Goal: Entertainment & Leisure: Consume media (video, audio)

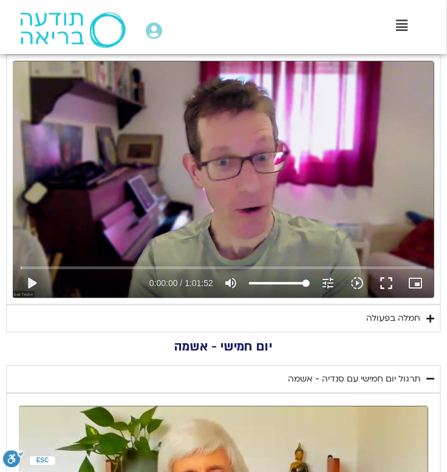
click at [432, 317] on icon "Accordion. Open links with Enter or Space, close with Escape, and navigate with…" at bounding box center [431, 319] width 8 height 9
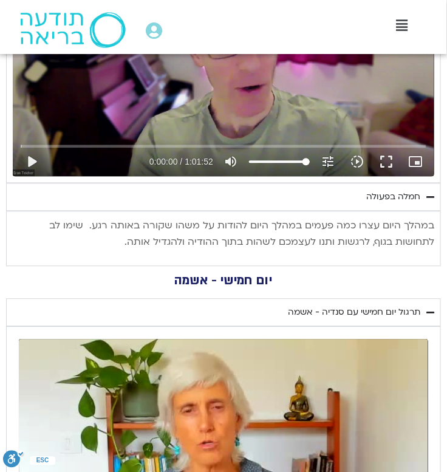
scroll to position [1342, 0]
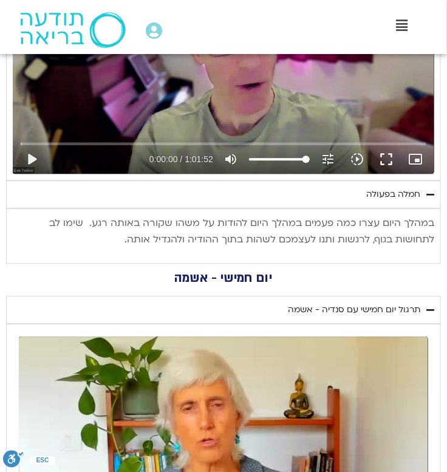
drag, startPoint x: 434, startPoint y: 221, endPoint x: 162, endPoint y: 241, distance: 273.0
click at [162, 241] on p "במהלך היום עצרו כמה פעמים במהלך היום להודות על משהו שקורה באותה רגע. שימו לב לת…" at bounding box center [224, 232] width 422 height 33
copy p "במהלך היום עצרו כמה פעמים במהלך היום להודות על משהו שקורה באותה רגע. שימו לב לת…"
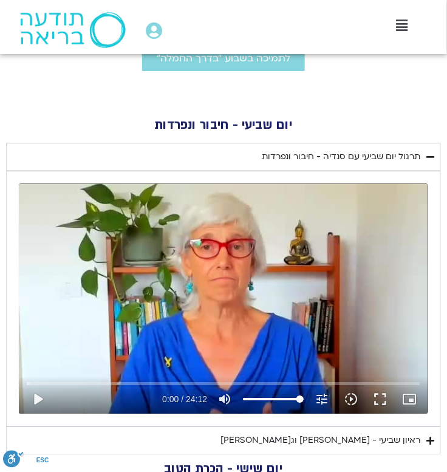
scroll to position [480, 0]
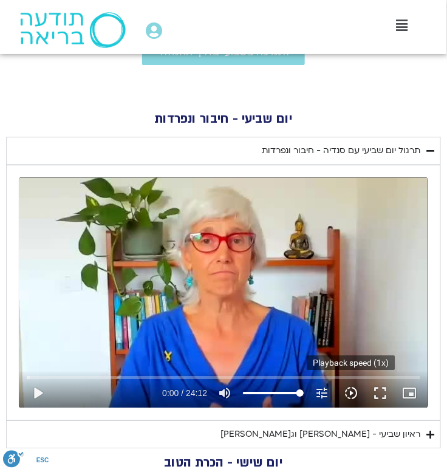
click at [355, 390] on icon "slow_motion_video" at bounding box center [351, 393] width 15 height 15
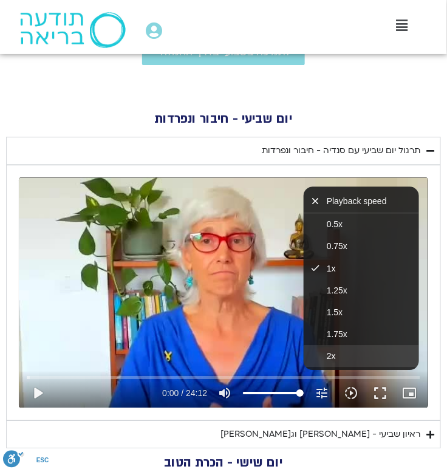
click at [350, 365] on button "2x" at bounding box center [361, 356] width 115 height 22
click at [37, 398] on button "play_arrow" at bounding box center [37, 393] width 29 height 29
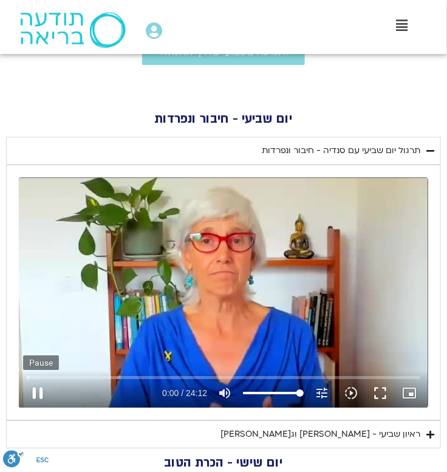
type input "1081.16"
type input "0.033056"
type input "1081.16"
type input "0.218539"
type input "1081.16"
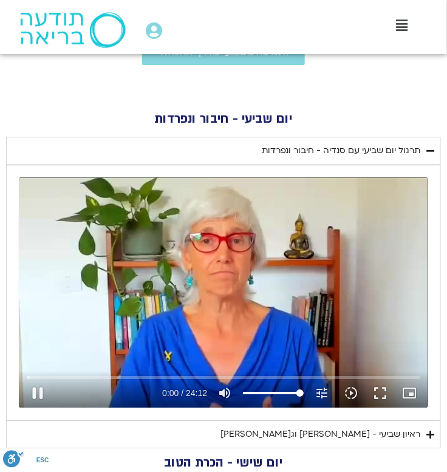
type input "0.477575"
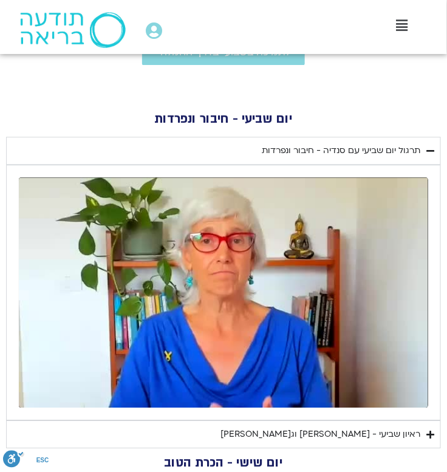
type input "1081.16"
type input "1451.344721"
type input "1081.16"
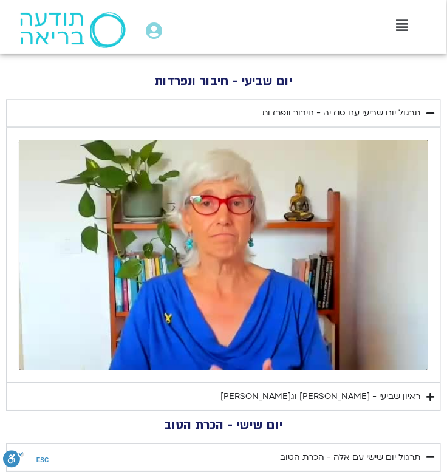
type input "1451.600966"
type input "1081.16"
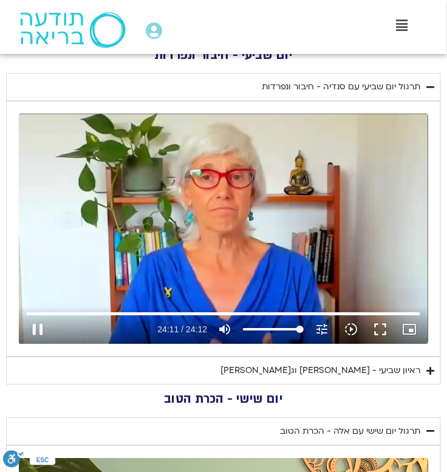
type input "1451.855475"
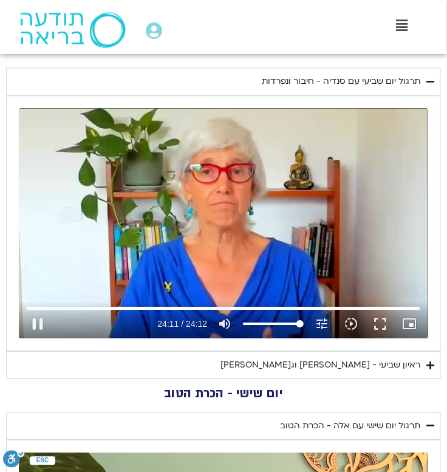
type input "1081.16"
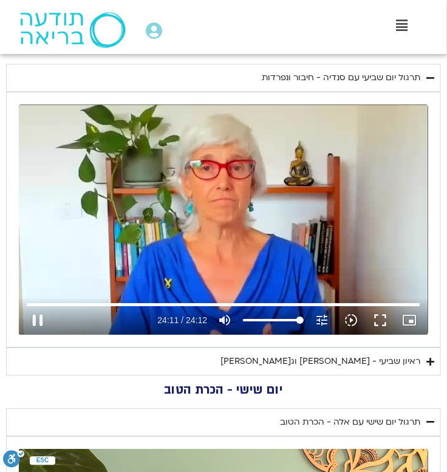
type input "1452.107955"
type input "1081.16"
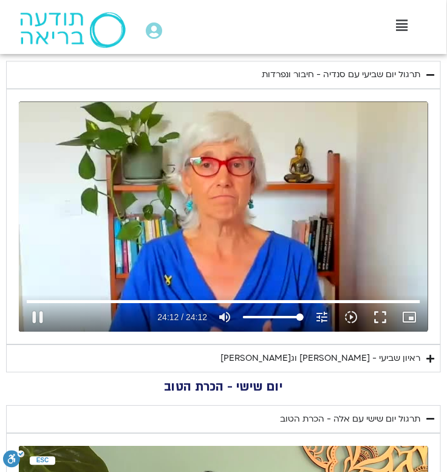
type input "1452.351604"
type input "1081.16"
type input "1452.590368"
type input "1081.16"
type input "1452.719296"
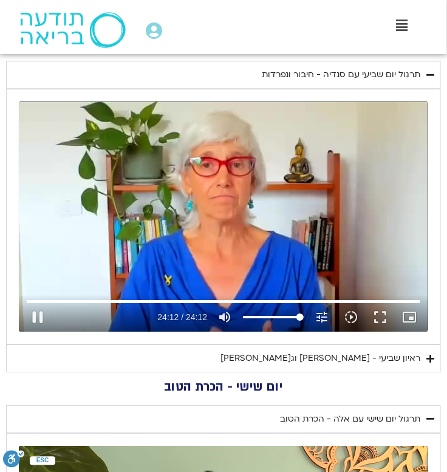
type input "1081.16"
type input "1452.76"
type input "1081.16"
type input "1452.76"
type input "1081.16"
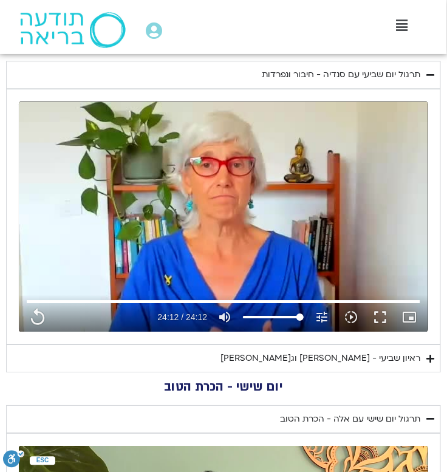
type input "1452.76"
type input "1081.16"
type input "1452.76"
type input "1081.16"
type input "1452.76"
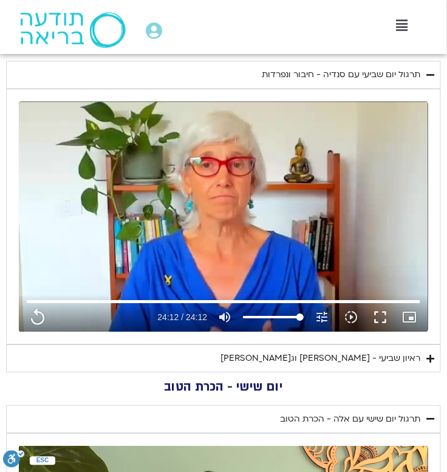
type input "1081.16"
type input "1452.76"
type input "1081.16"
type input "1452.76"
type input "1081.16"
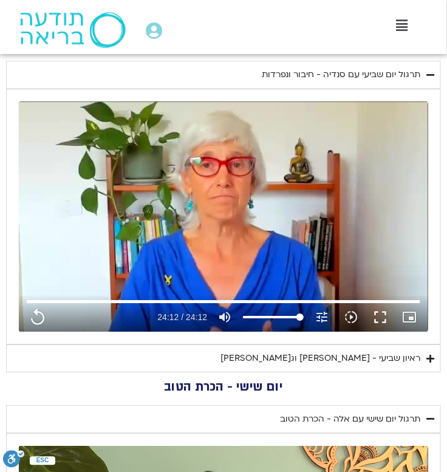
type input "1452.76"
type input "1081.16"
type input "1452.76"
type input "1081.16"
type input "1452.76"
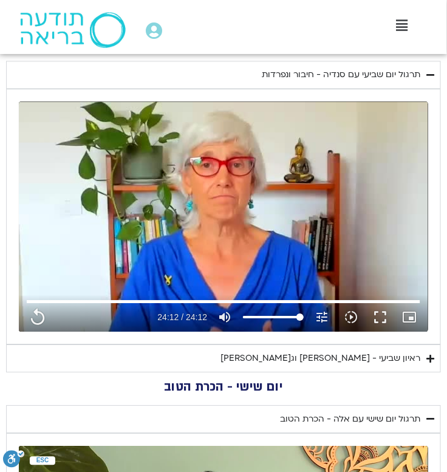
type input "1081.16"
type input "1452.76"
type input "1081.16"
type input "1452.76"
type input "1081.16"
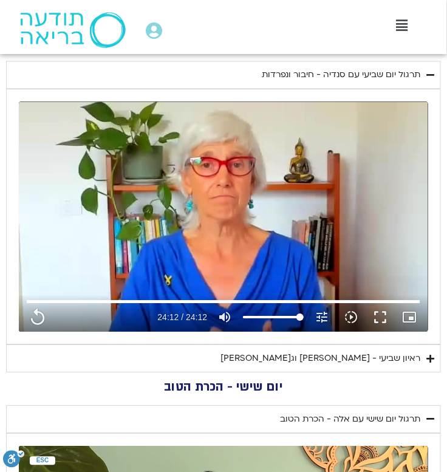
type input "1452.76"
type input "1081.16"
type input "1452.76"
type input "1081.16"
type input "1452.76"
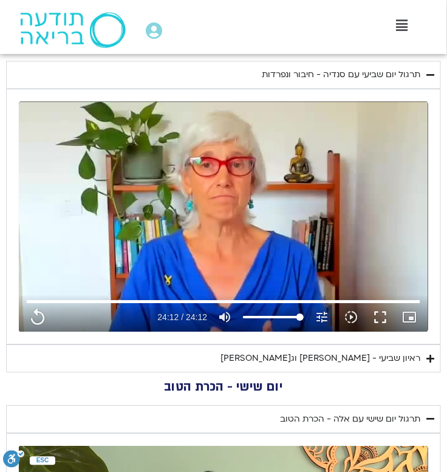
type input "1081.16"
type input "1452.76"
type input "1081.16"
type input "1452.76"
type input "1081.16"
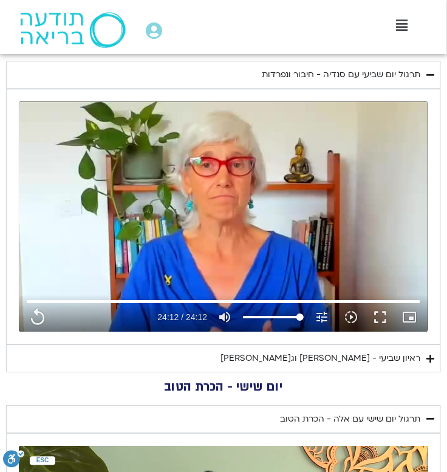
type input "1452.76"
type input "1081.16"
type input "1452.76"
type input "1081.16"
type input "1452.76"
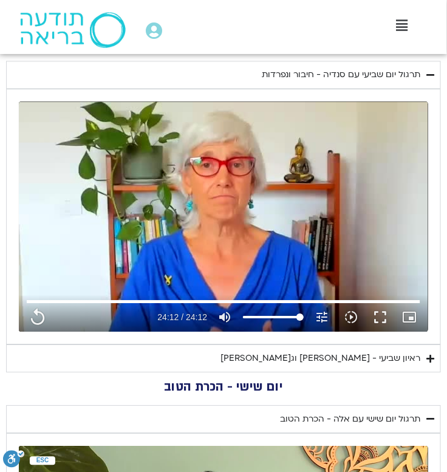
type input "1081.16"
type input "1452.76"
type input "1081.16"
type input "1452.76"
type input "1081.16"
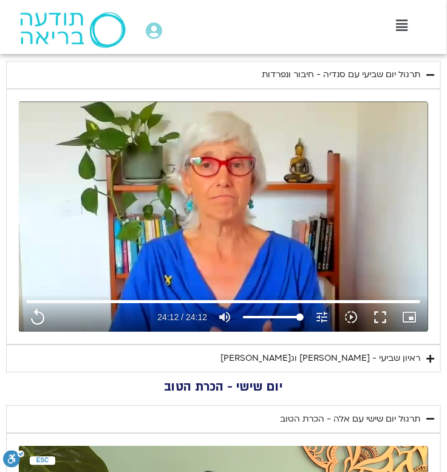
type input "1452.76"
type input "1081.16"
type input "1452.76"
type input "1081.16"
type input "1452.76"
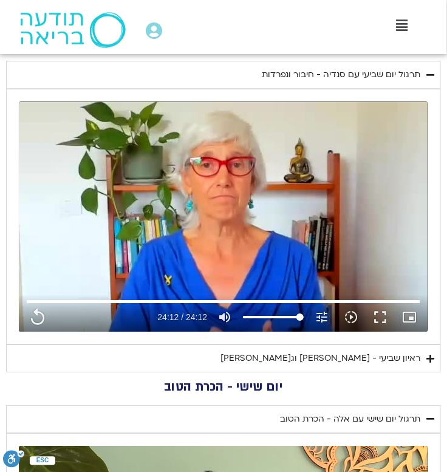
type input "1081.16"
type input "1452.76"
type input "1081.16"
type input "1452.76"
type input "1081.16"
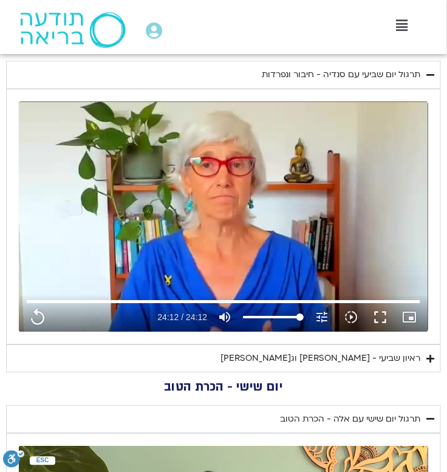
type input "1452.76"
type input "1081.16"
type input "1452.76"
type input "1081.16"
type input "1452.76"
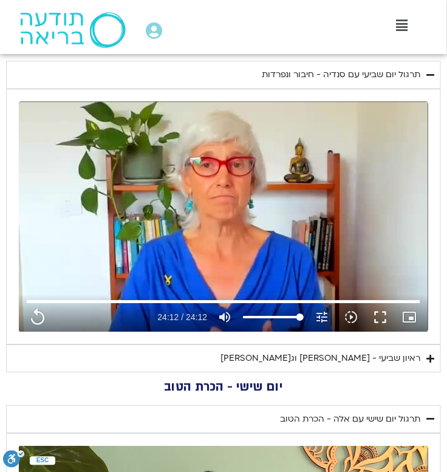
type input "1081.16"
type input "1452.76"
type input "1081.16"
type input "1452.76"
type input "1081.16"
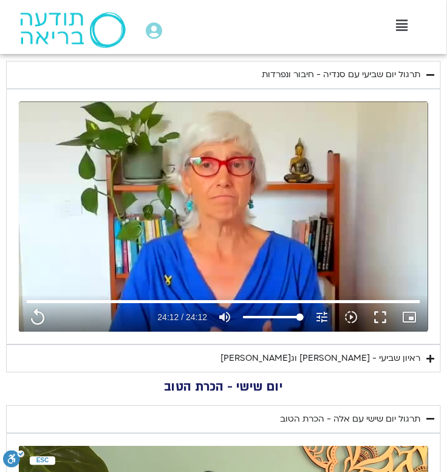
type input "1452.76"
type input "1081.16"
type input "1452.76"
type input "1081.16"
type input "1452.76"
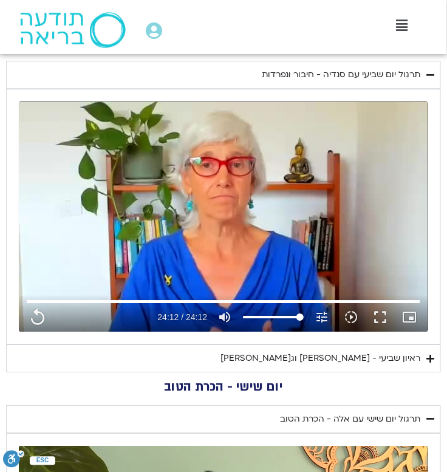
type input "1081.16"
type input "1452.76"
type input "1081.16"
type input "1452.76"
type input "1081.16"
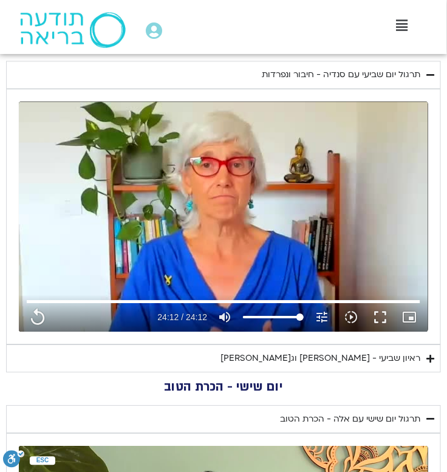
type input "1452.76"
type input "1081.16"
type input "1452.76"
type input "1081.16"
type input "1452.76"
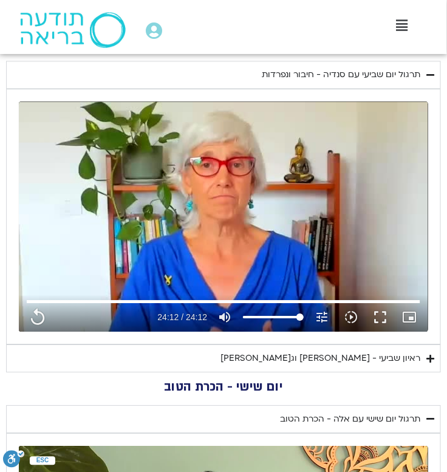
type input "1081.16"
type input "1452.76"
type input "1081.16"
type input "1452.76"
type input "1081.16"
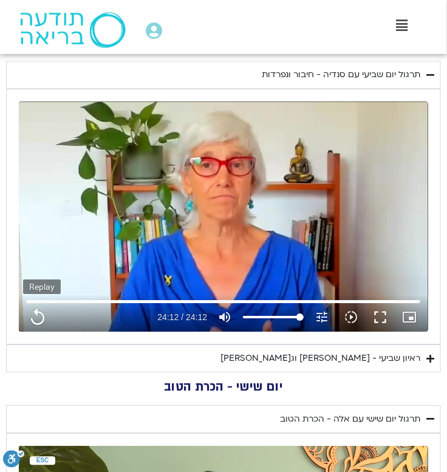
type input "1452.76"
type input "1081.16"
type input "1452.76"
type input "1081.16"
type input "1452.76"
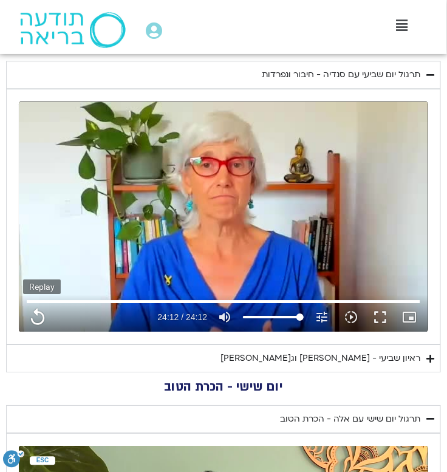
type input "1081.16"
type input "1452.76"
type input "1081.16"
type input "1452.76"
type input "1081.16"
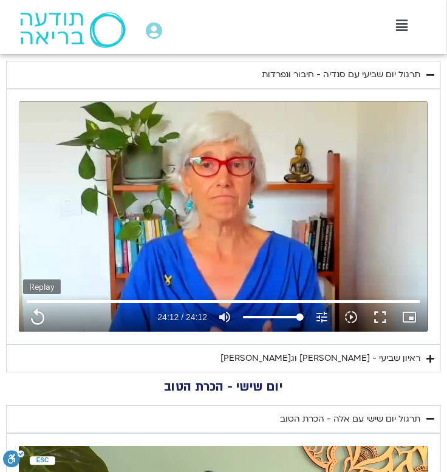
type input "1452.76"
type input "1081.16"
type input "1452.76"
type input "1081.16"
type input "1452.76"
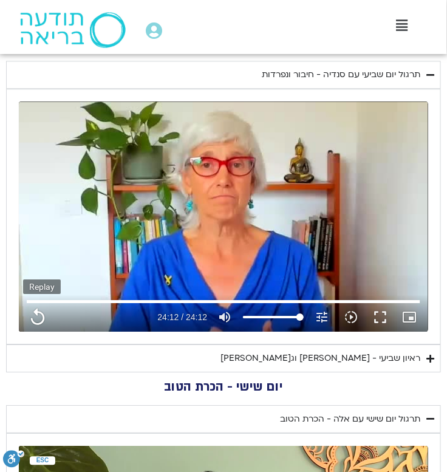
type input "1081.16"
type input "1452.76"
type input "1081.16"
type input "1452.76"
type input "1081.16"
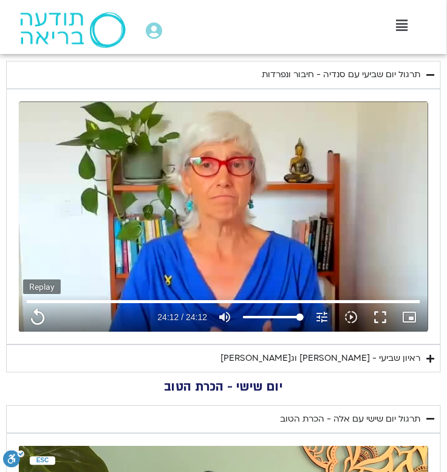
type input "1452.76"
type input "1081.16"
type input "1452.76"
type input "1081.16"
type input "1452.76"
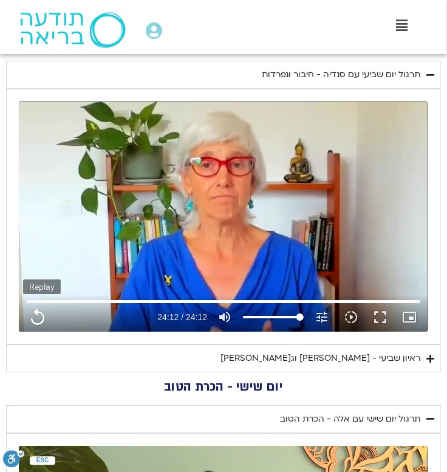
type input "1081.16"
type input "1452.76"
type input "1081.16"
type input "1452.76"
type input "1081.16"
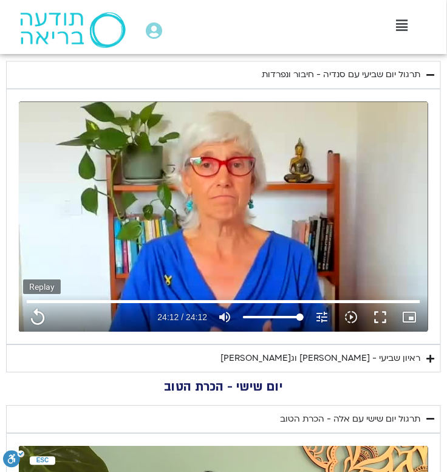
type input "1452.76"
type input "1081.16"
type input "1452.76"
type input "1081.16"
type input "1452.76"
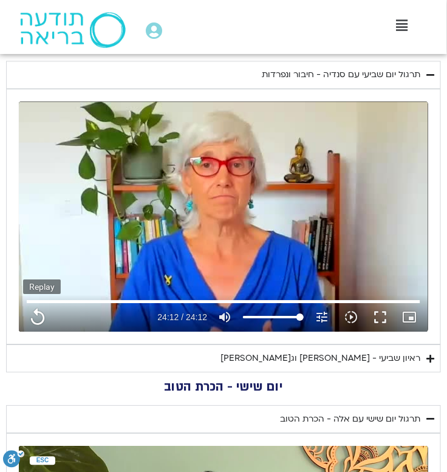
type input "1081.16"
type input "1452.76"
type input "1081.16"
type input "1452.76"
type input "1081.16"
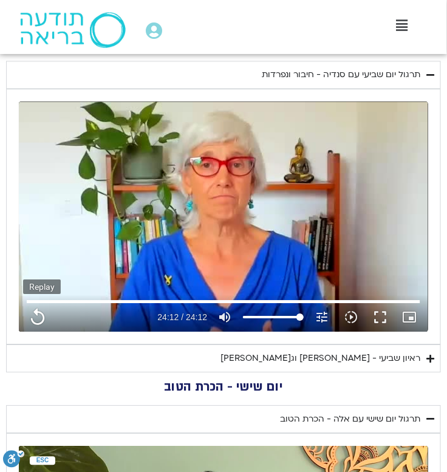
type input "1452.76"
type input "1081.16"
type input "1452.76"
type input "1081.16"
type input "1452.76"
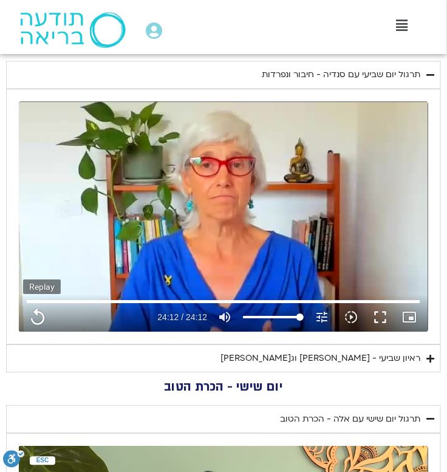
type input "1081.16"
type input "1452.76"
type input "1081.16"
type input "1452.76"
type input "1081.16"
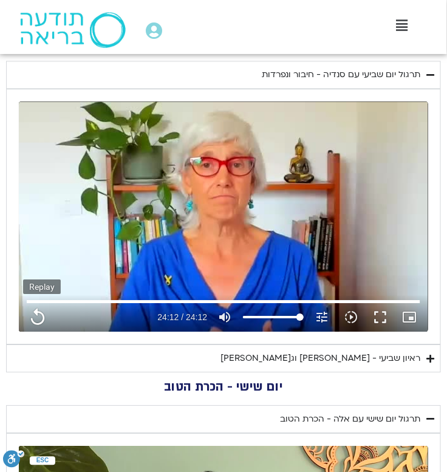
type input "1452.76"
type input "1081.16"
type input "1452.76"
type input "1081.16"
type input "1452.76"
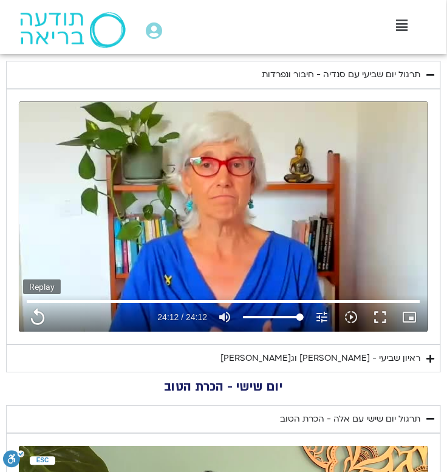
type input "1081.16"
type input "1452.76"
type input "1081.16"
type input "1452.76"
type input "1081.16"
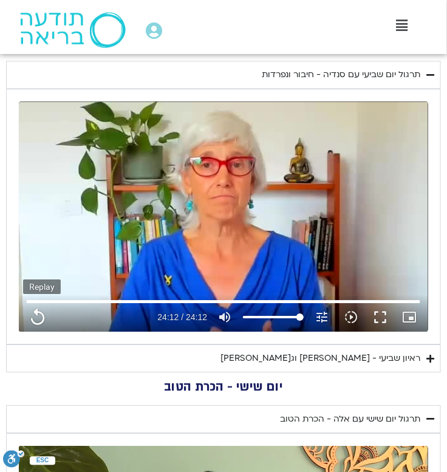
type input "1452.76"
type input "1081.16"
type input "1452.76"
type input "1081.16"
type input "1452.76"
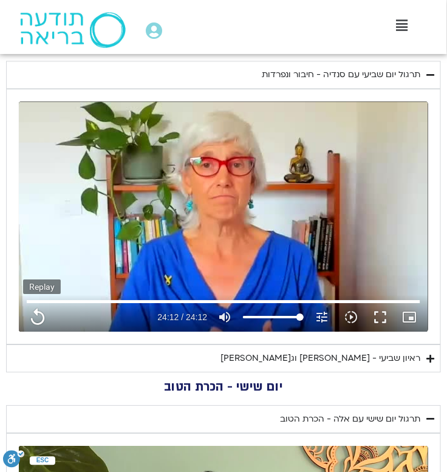
type input "1081.16"
type input "1452.76"
type input "1081.16"
type input "1452.76"
type input "1081.16"
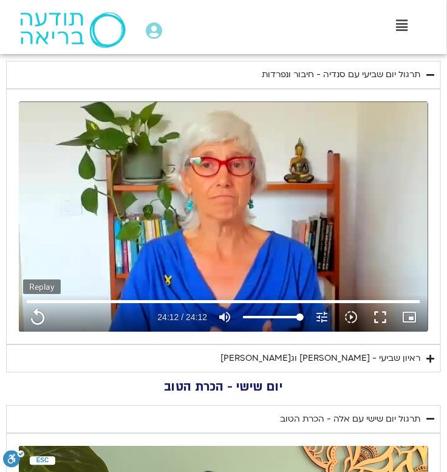
type input "1452.76"
type input "1081.16"
type input "1452.76"
type input "1081.16"
type input "1452.76"
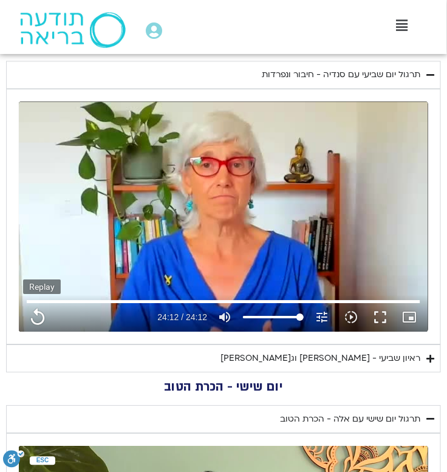
type input "1081.16"
type input "1452.76"
type input "1081.16"
type input "1452.76"
type input "1081.16"
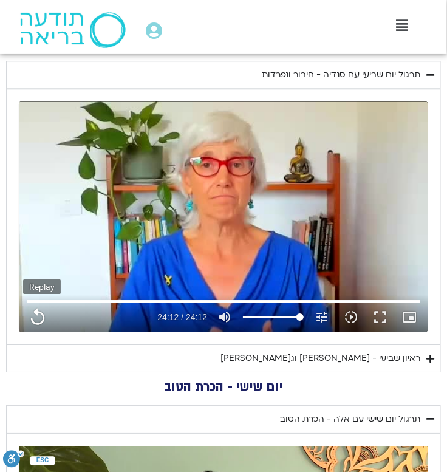
type input "1452.76"
type input "1081.16"
type input "1452.76"
type input "1081.16"
type input "1452.76"
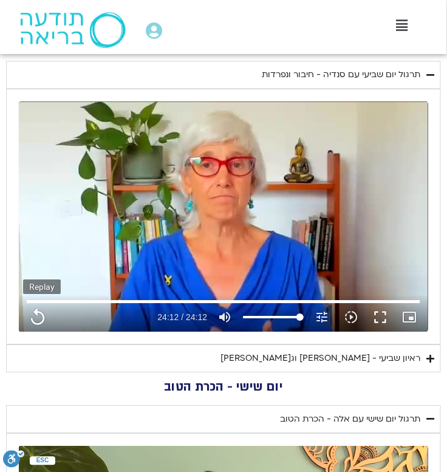
type input "1081.16"
type input "1452.76"
type input "1081.16"
type input "1452.76"
type input "1081.16"
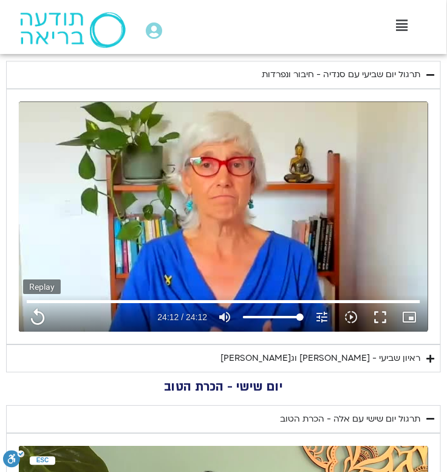
type input "1452.76"
type input "1081.16"
type input "1452.76"
type input "1081.16"
type input "1452.76"
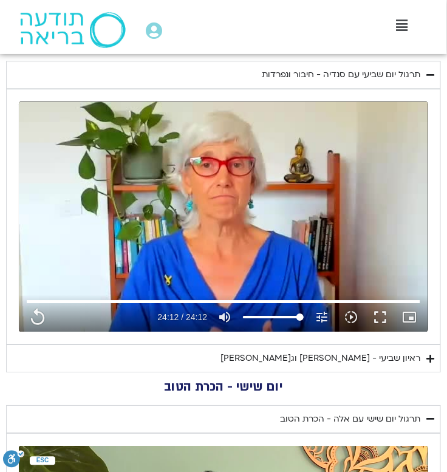
click at [430, 355] on icon "Accordion. Open links with Enter or Space, close with Escape, and navigate with…" at bounding box center [431, 358] width 8 height 9
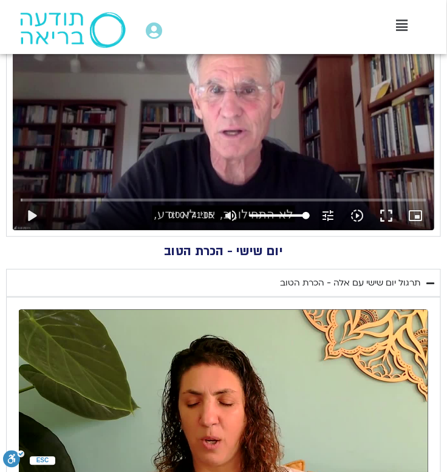
scroll to position [943, 0]
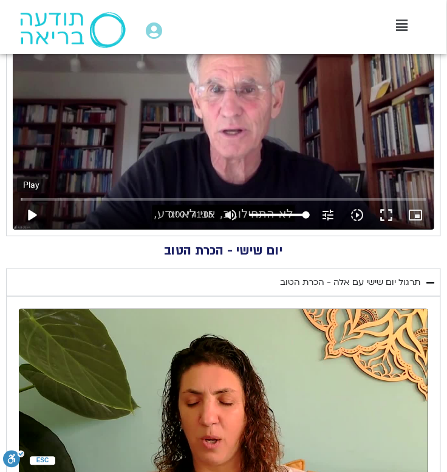
click at [31, 213] on button "play_arrow" at bounding box center [31, 215] width 29 height 29
click at [31, 216] on button "pause" at bounding box center [31, 215] width 29 height 29
click at [30, 210] on button "play_arrow" at bounding box center [31, 215] width 29 height 29
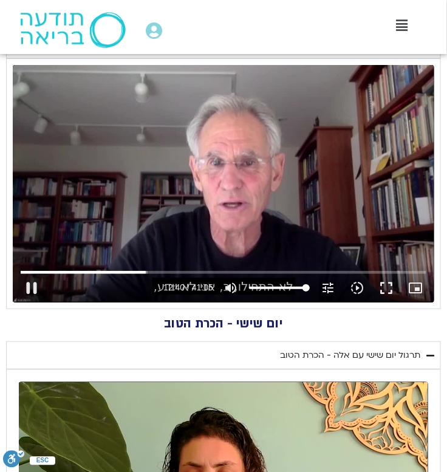
scroll to position [869, 0]
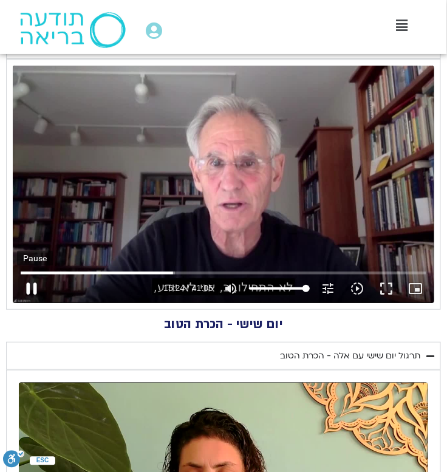
click at [35, 287] on button "pause" at bounding box center [31, 288] width 29 height 29
click at [29, 292] on button "play_arrow" at bounding box center [31, 288] width 29 height 29
click at [231, 175] on div "Skip Ad 4:13 pause 15:26 / 41:05 volume_up Mute tune Resolution Auto 720p slow_…" at bounding box center [224, 184] width 422 height 237
click at [27, 290] on button "play_arrow" at bounding box center [31, 288] width 29 height 29
click at [286, 212] on div "Skip Ad 4:13 pause 29:43 / 41:05 volume_up Mute tune Resolution Auto 720p slow_…" at bounding box center [224, 184] width 422 height 237
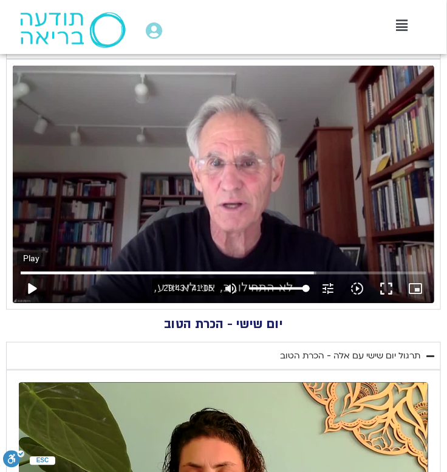
click at [31, 286] on button "play_arrow" at bounding box center [31, 288] width 29 height 29
click at [27, 293] on button "pause" at bounding box center [31, 288] width 29 height 29
click at [32, 286] on button "play_arrow" at bounding box center [31, 288] width 29 height 29
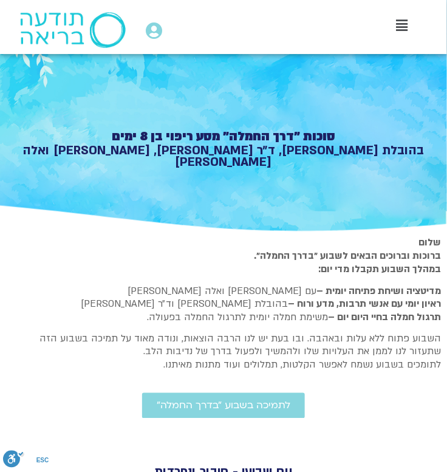
scroll to position [128, 0]
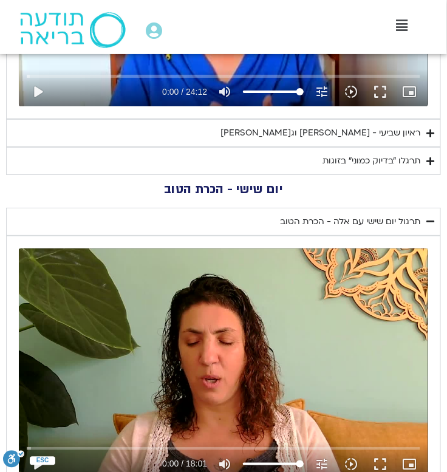
scroll to position [778, 0]
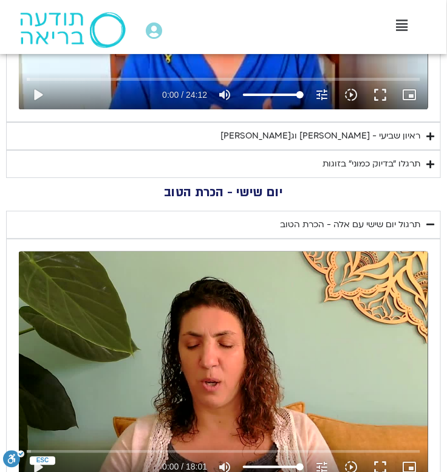
click at [429, 162] on icon "Accordion. Open links with Enter or Space, close with Escape, and navigate with…" at bounding box center [431, 164] width 8 height 9
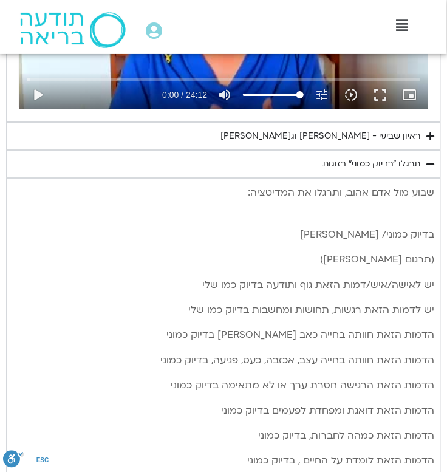
click at [405, 207] on p "שבוע מול אדם אהוב, ותרגלו את המדיטציה:" at bounding box center [224, 201] width 422 height 33
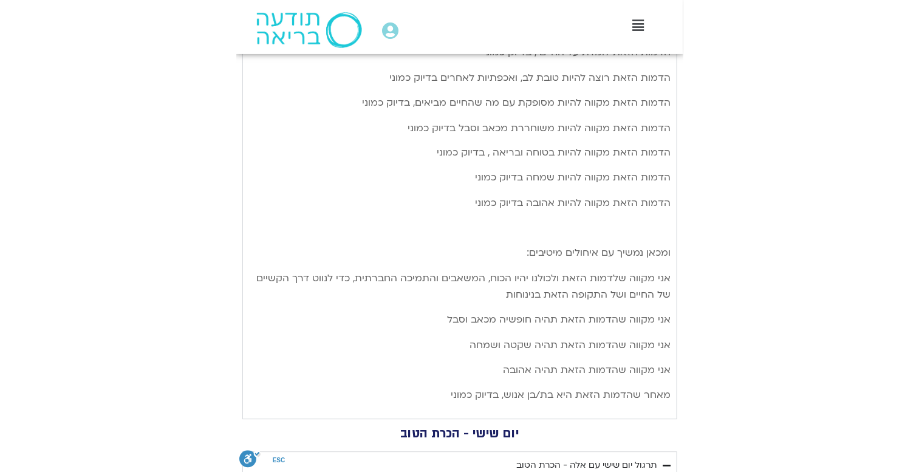
scroll to position [1247, 0]
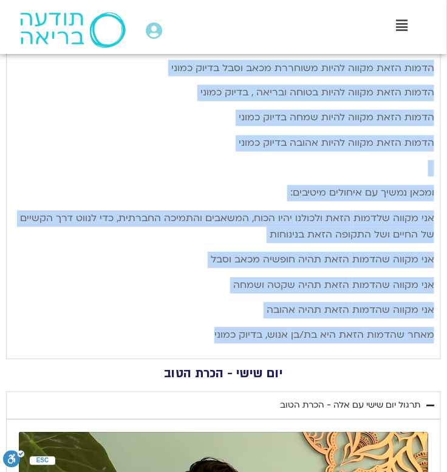
drag, startPoint x: 432, startPoint y: 192, endPoint x: 214, endPoint y: 341, distance: 263.9
click at [214, 341] on div "שבוע מול אדם אהוב, ותרגלו את המדיטציה: בדיוק כמוני/ ראם דאס (תרגום מיכל גורל) י…" at bounding box center [224, 30] width 422 height 628
copy div "שבוע מול אדם אהוב, ותרגלו את המדיטציה: בדיוק כמוני/ ראם דאס (תרגום מיכל גורל) י…"
